Goal: Information Seeking & Learning: Find specific fact

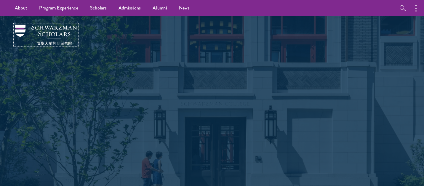
click at [54, 36] on img at bounding box center [46, 35] width 62 height 21
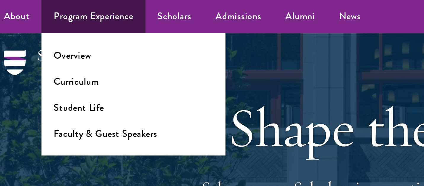
click at [45, 32] on ul "Overview Curriculum Student Life Faculty & Guest Speakers" at bounding box center [78, 46] width 90 height 60
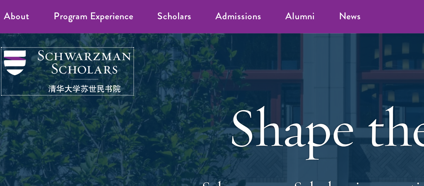
click at [25, 28] on img at bounding box center [46, 35] width 62 height 21
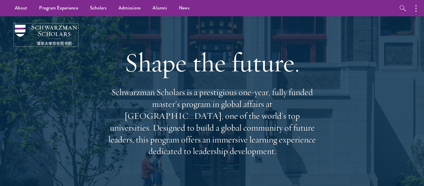
click at [48, 28] on img at bounding box center [46, 35] width 62 height 21
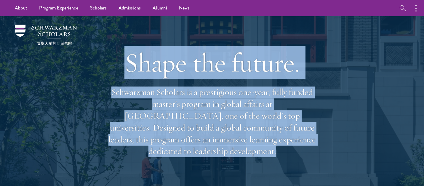
click at [36, 70] on div "Shape the future. Schwarzman Scholars is a prestigious one-year, fully funded m…" at bounding box center [212, 101] width 364 height 171
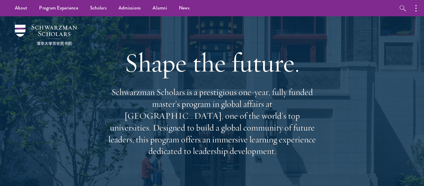
click at [30, 71] on div "Shape the future. Schwarzman Scholars is a prestigious one-year, fully funded m…" at bounding box center [212, 101] width 364 height 171
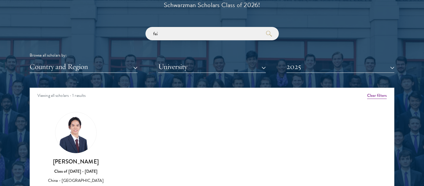
scroll to position [707, 0]
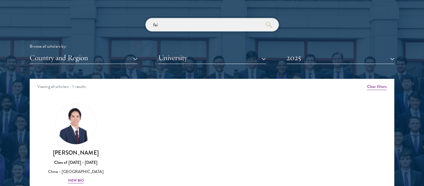
click at [235, 23] on input "fei" at bounding box center [211, 24] width 133 height 13
